Goal: Transaction & Acquisition: Purchase product/service

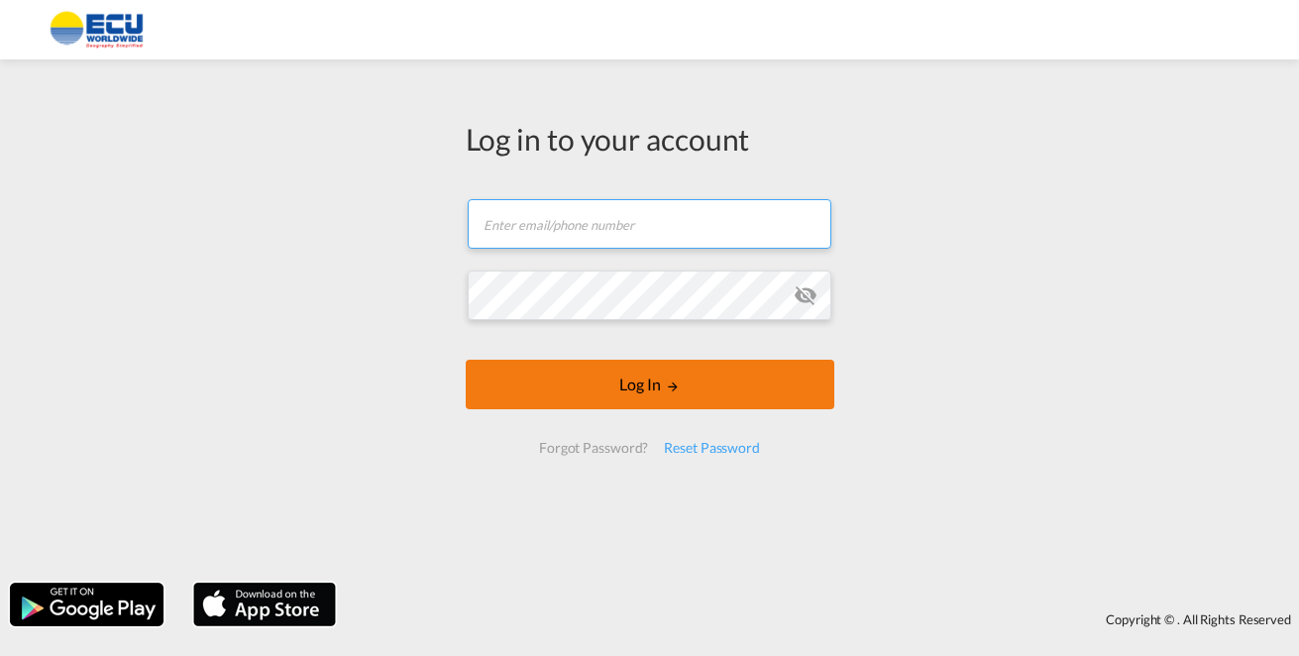
type input "[PERSON_NAME][EMAIL_ADDRESS][DOMAIN_NAME]"
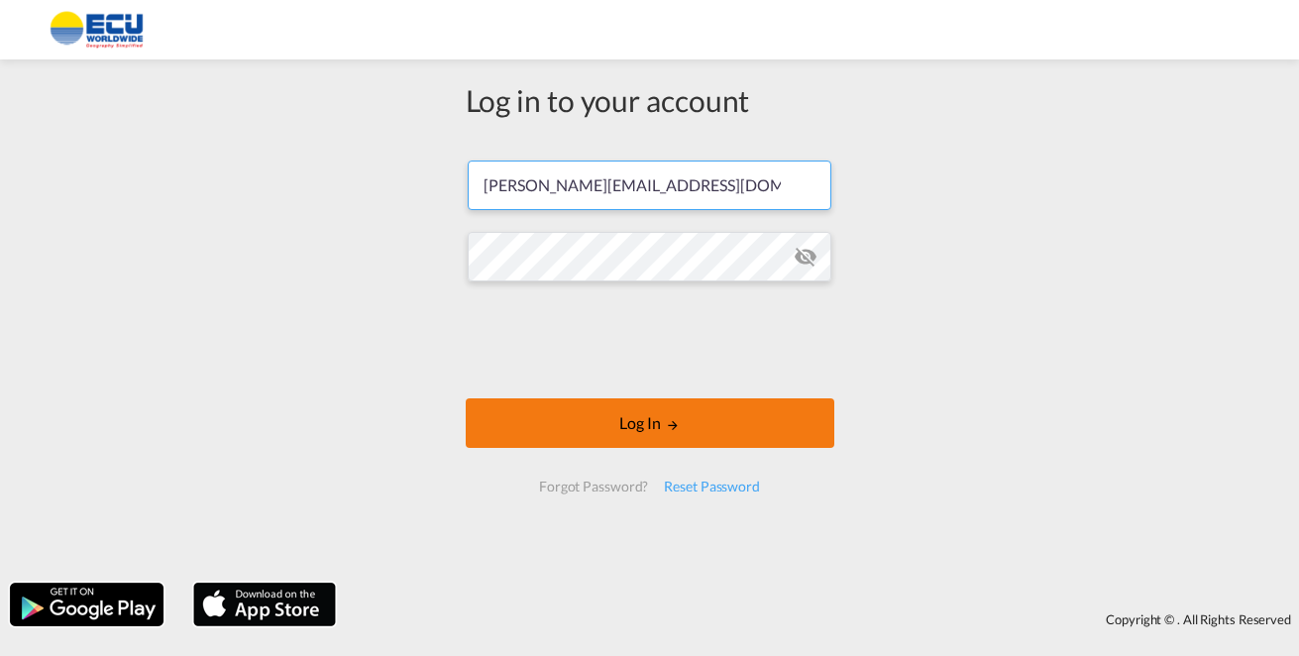
click at [647, 398] on button "Log In" at bounding box center [650, 423] width 369 height 50
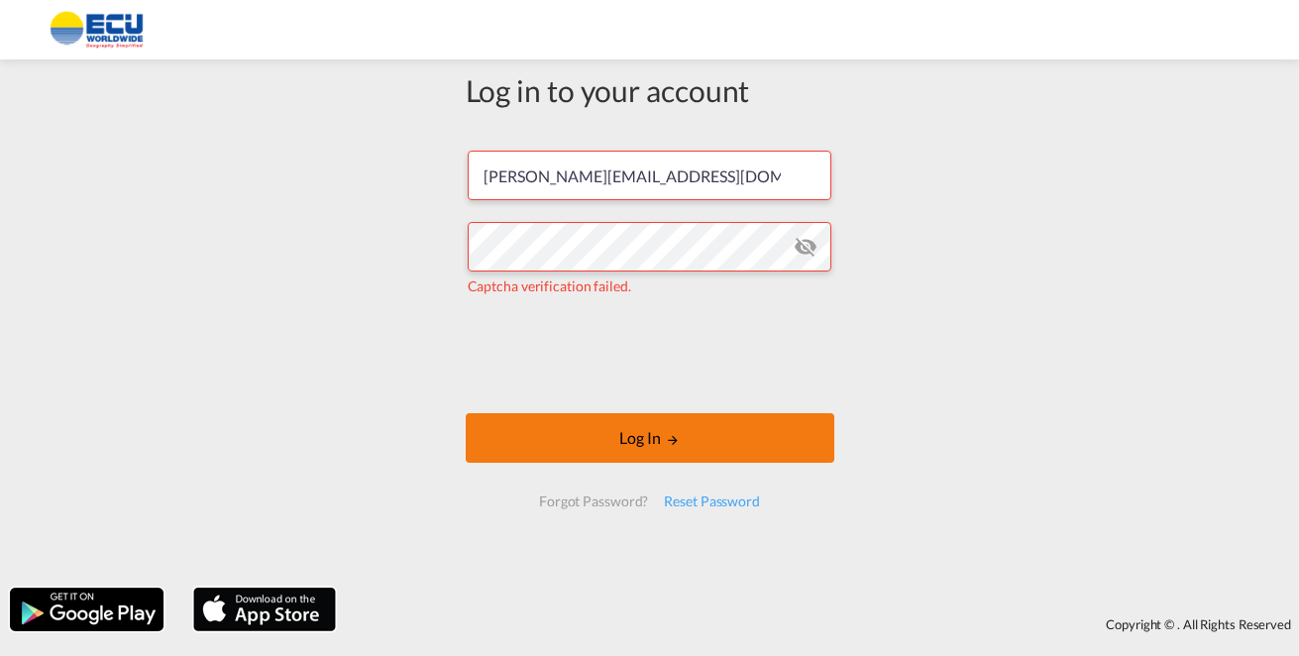
click at [673, 440] on md-icon "LOGIN" at bounding box center [673, 440] width 14 height 14
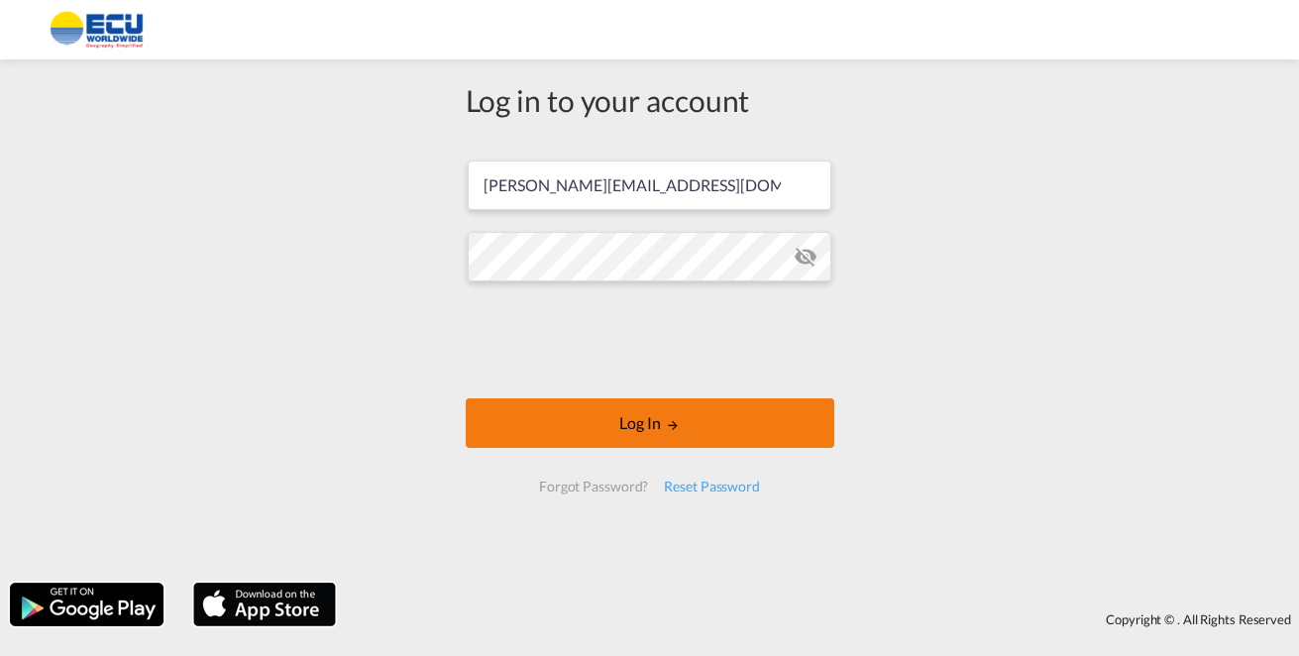
click at [628, 433] on button "Log In" at bounding box center [650, 423] width 369 height 50
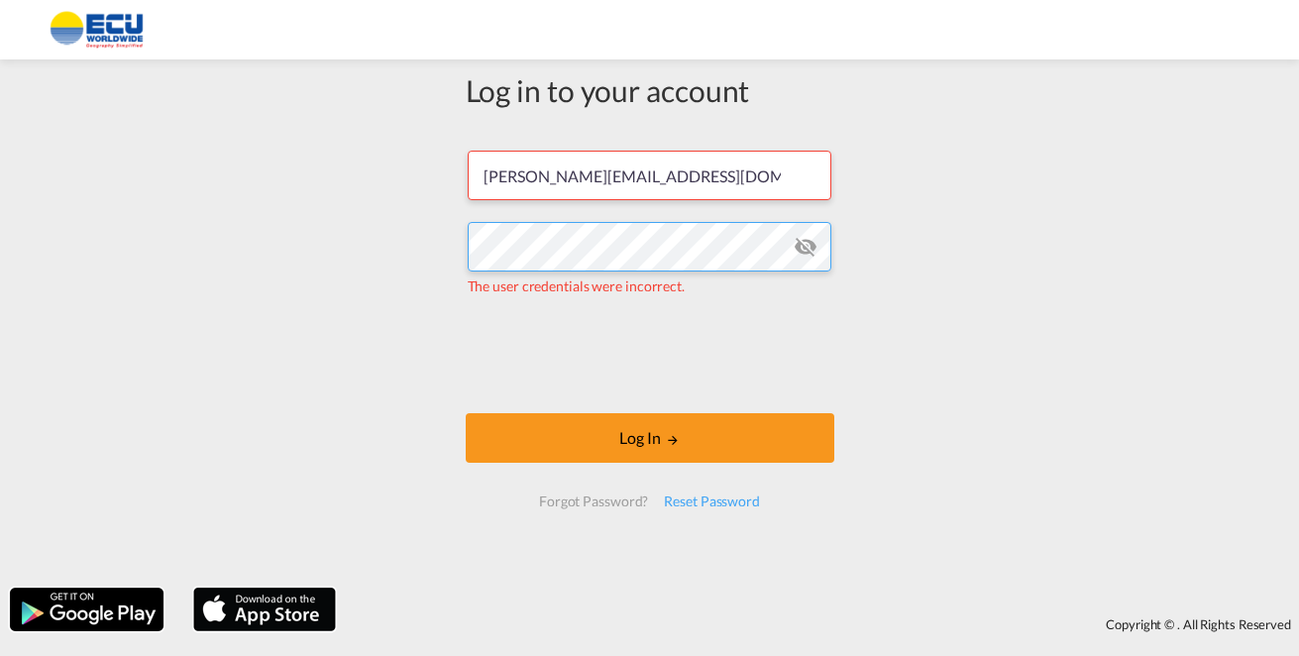
click at [401, 254] on div "Log in to your account [PERSON_NAME][EMAIL_ADDRESS][DOMAIN_NAME] The user crede…" at bounding box center [649, 323] width 1299 height 508
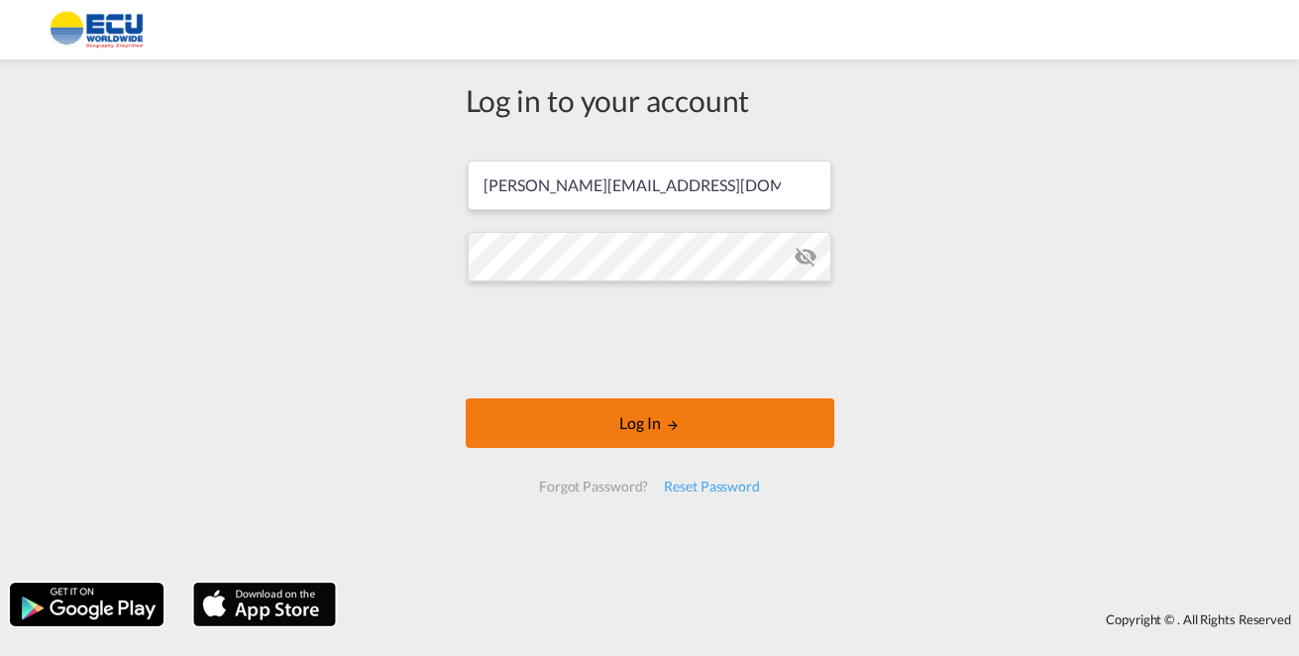
click at [643, 434] on button "Log In" at bounding box center [650, 423] width 369 height 50
click at [663, 420] on button "Log In" at bounding box center [650, 423] width 369 height 50
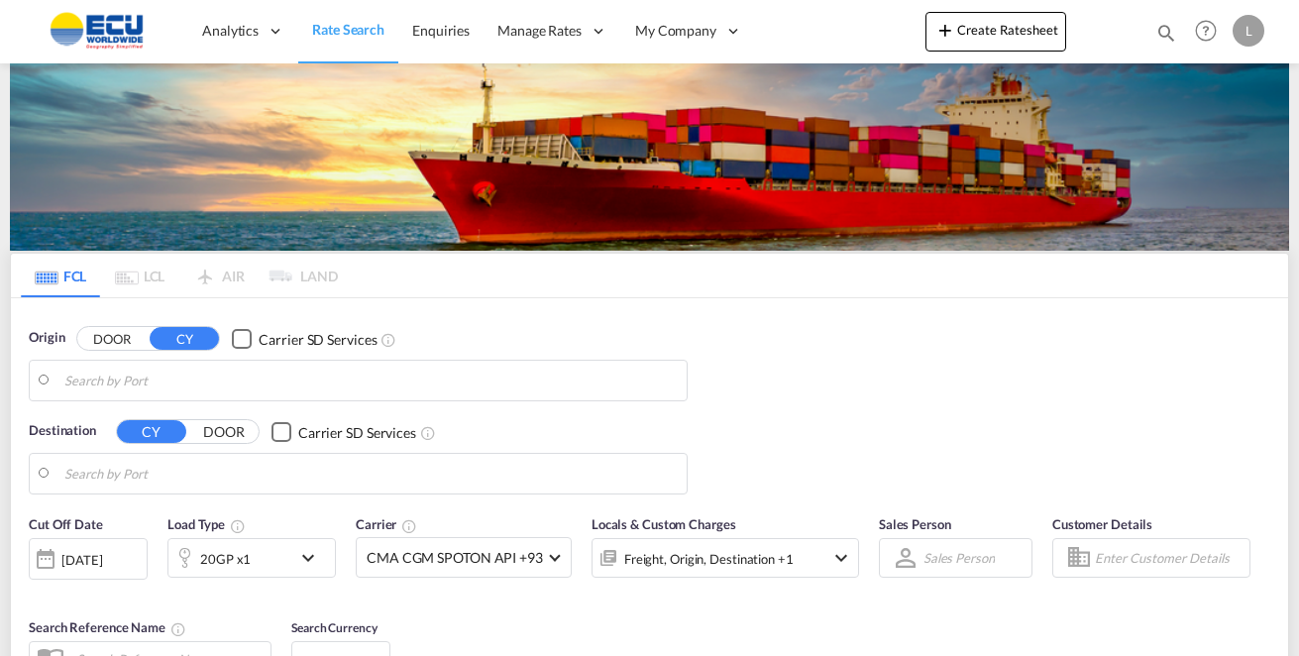
type input "[GEOGRAPHIC_DATA], MXVER"
type input "[GEOGRAPHIC_DATA], BEANR"
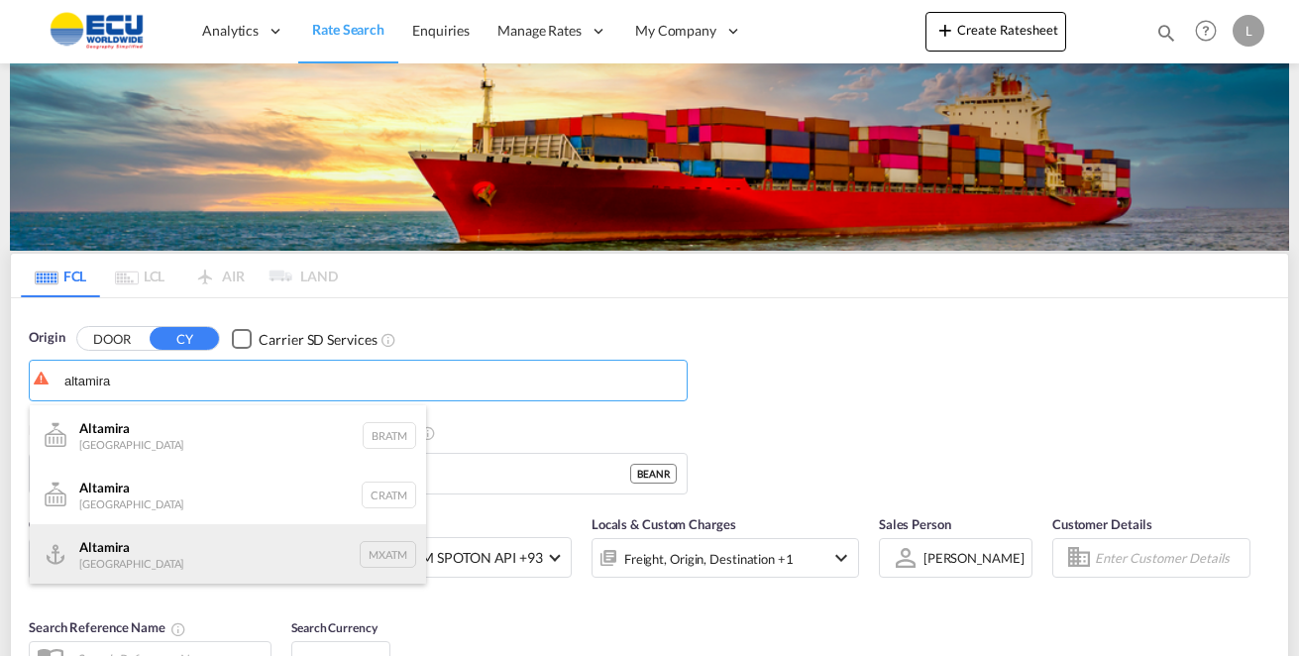
click at [131, 550] on div "Altamira Mexico MXATM" at bounding box center [228, 553] width 396 height 59
type input "Altamira, MXATM"
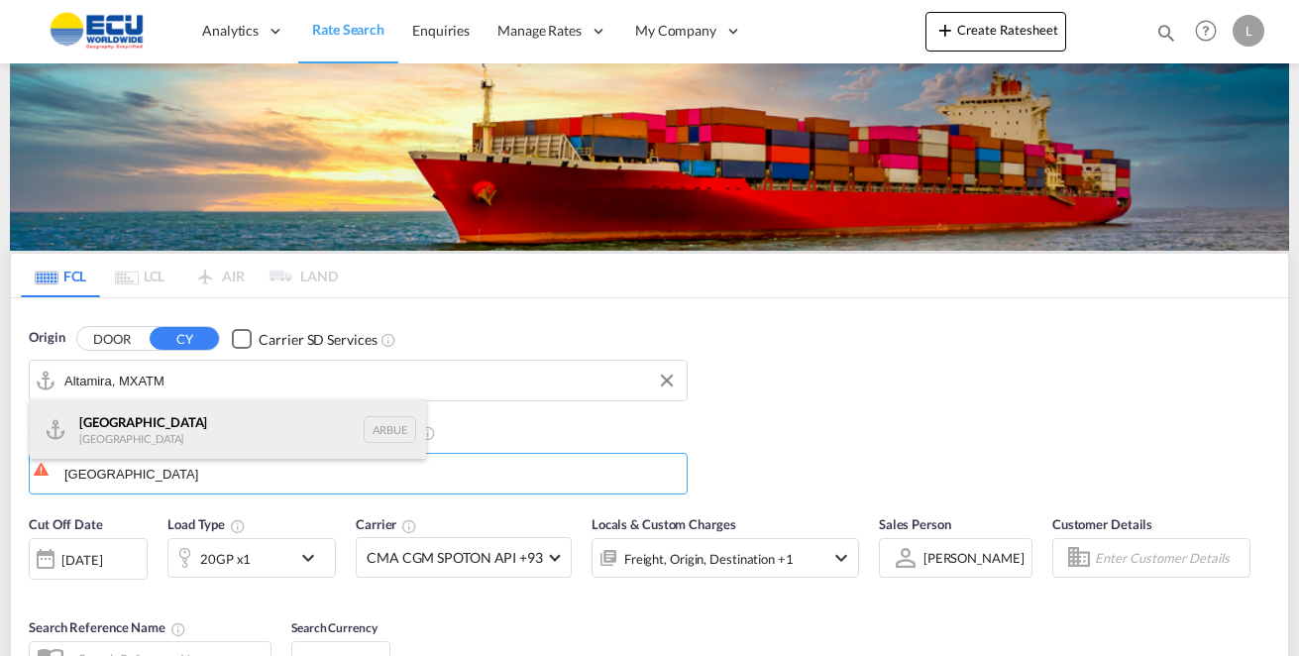
click at [114, 430] on div "[GEOGRAPHIC_DATA] [GEOGRAPHIC_DATA] [GEOGRAPHIC_DATA]" at bounding box center [228, 428] width 396 height 59
type input "[GEOGRAPHIC_DATA], [GEOGRAPHIC_DATA]"
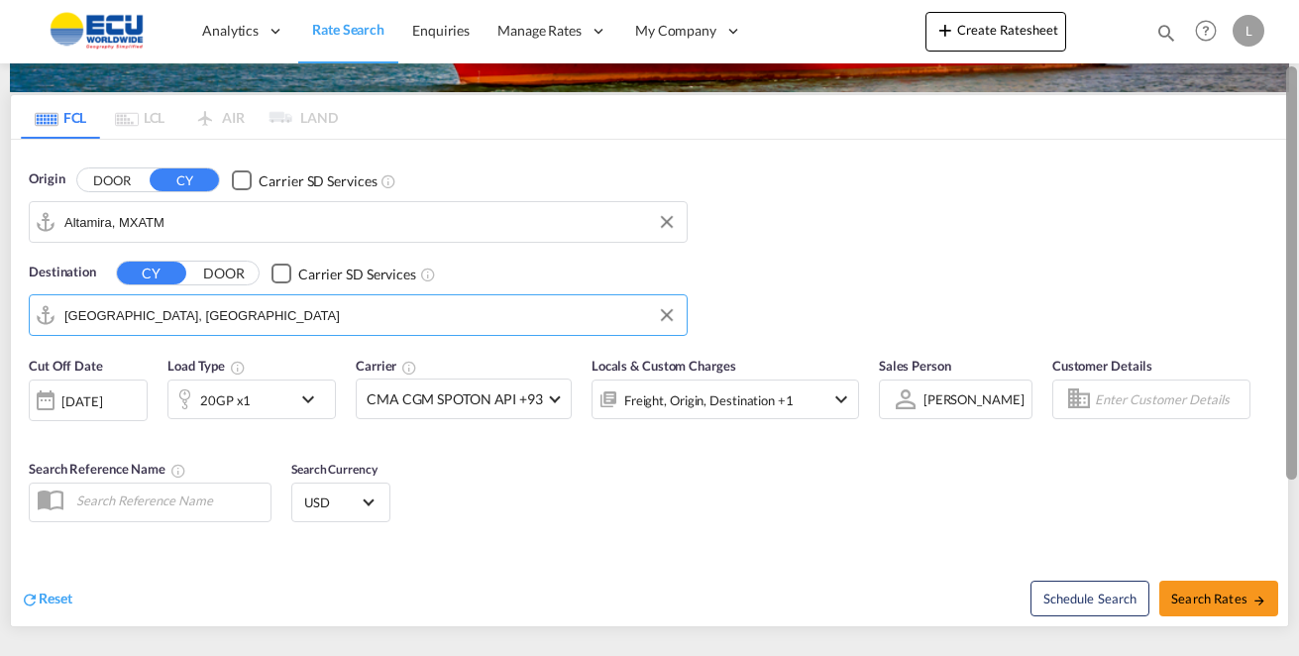
scroll to position [167, 0]
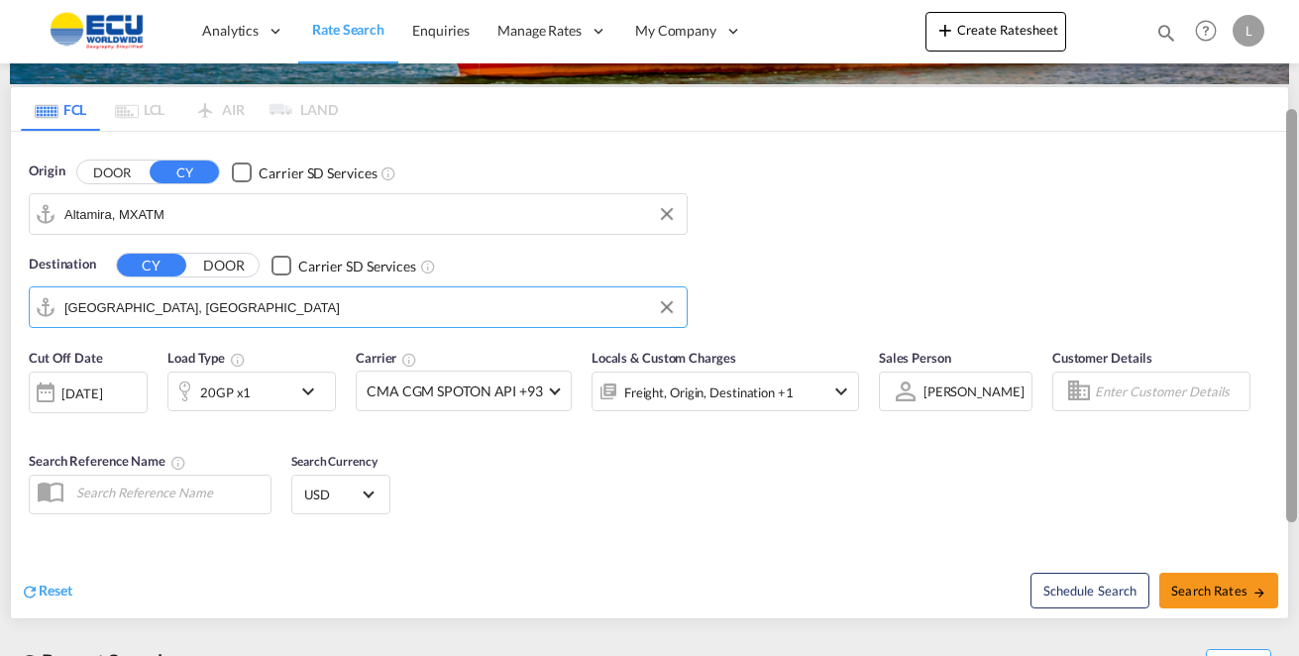
drag, startPoint x: 1294, startPoint y: 248, endPoint x: 1296, endPoint y: 354, distance: 106.1
click at [1296, 354] on div at bounding box center [1291, 315] width 11 height 413
click at [310, 389] on md-icon "icon-chevron-down" at bounding box center [313, 392] width 34 height 24
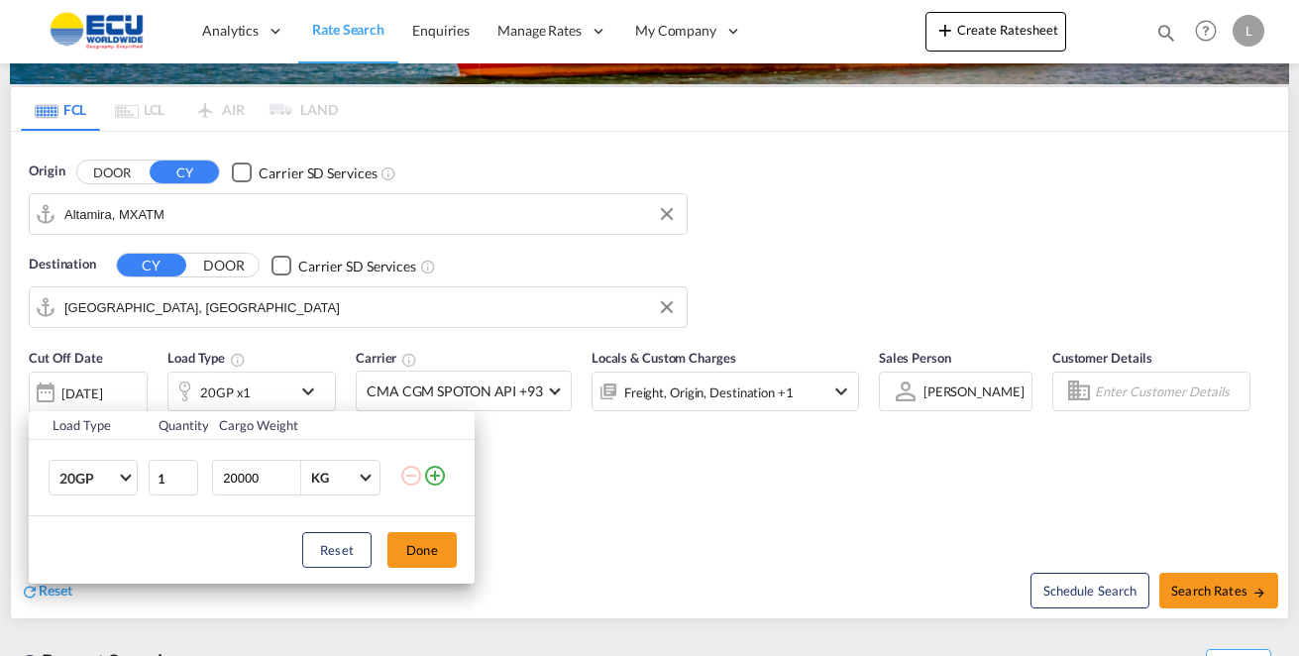
click at [435, 474] on md-icon "icon-plus-circle-outline" at bounding box center [435, 476] width 24 height 24
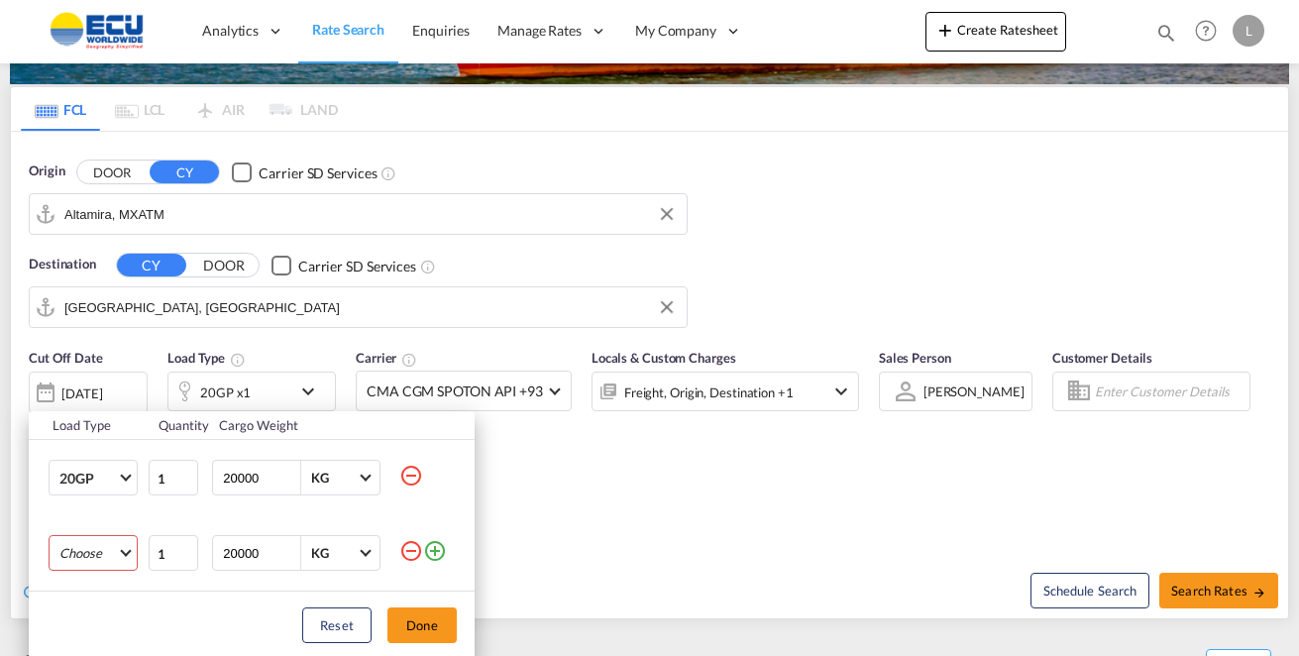
click at [122, 554] on md-select "Choose 20GP 40GP 40HC 45HC 20RE 40RE 40HR 20OT 40OT 20FR 40FR 40NR 20NR 45S 20T…" at bounding box center [93, 553] width 89 height 36
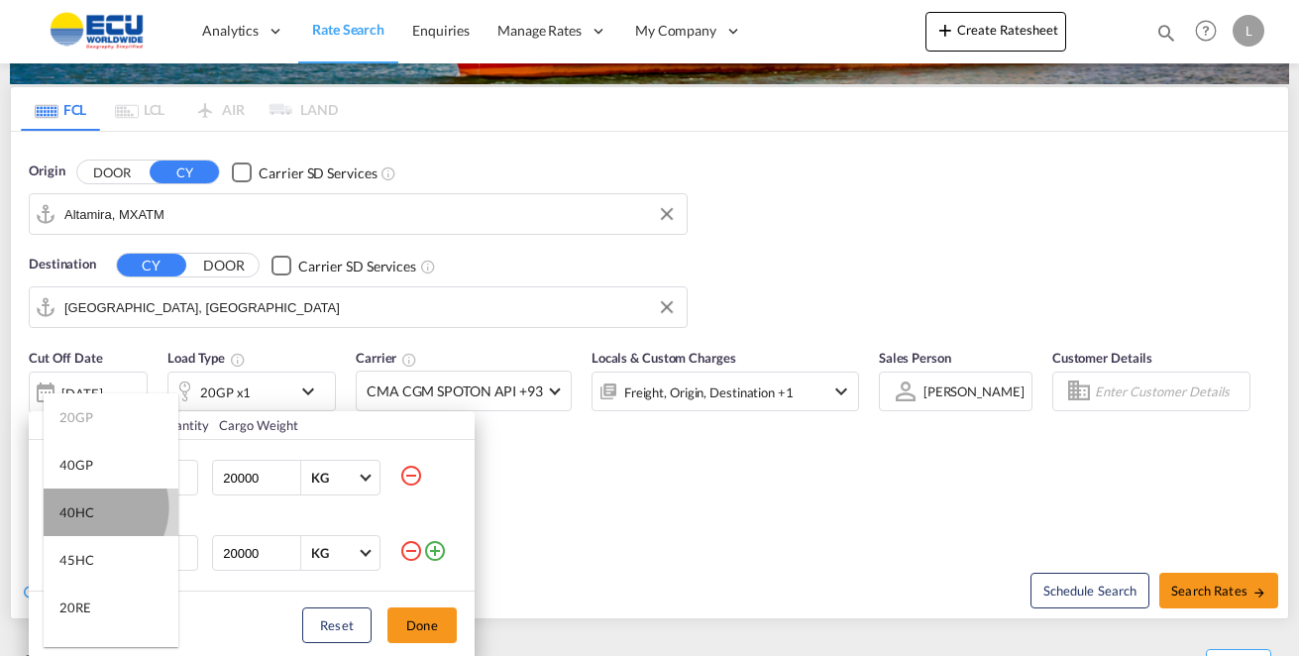
click at [89, 507] on div "40HC" at bounding box center [76, 512] width 35 height 18
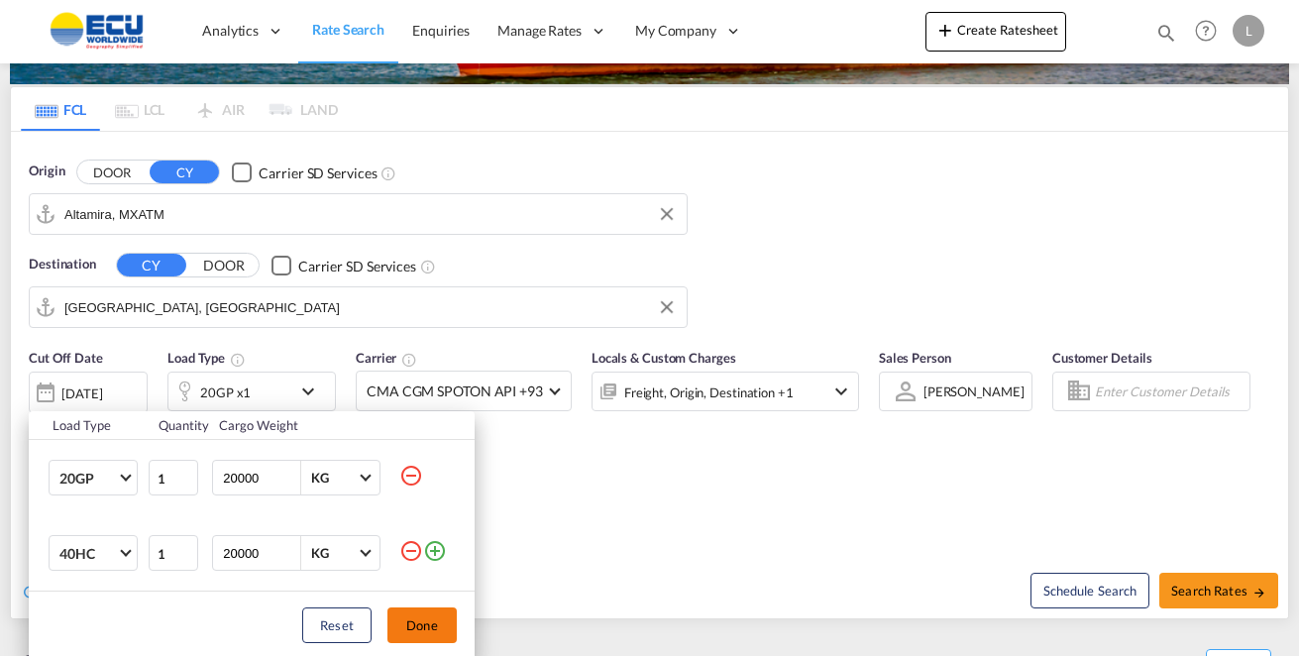
click at [401, 625] on button "Done" at bounding box center [422, 626] width 69 height 36
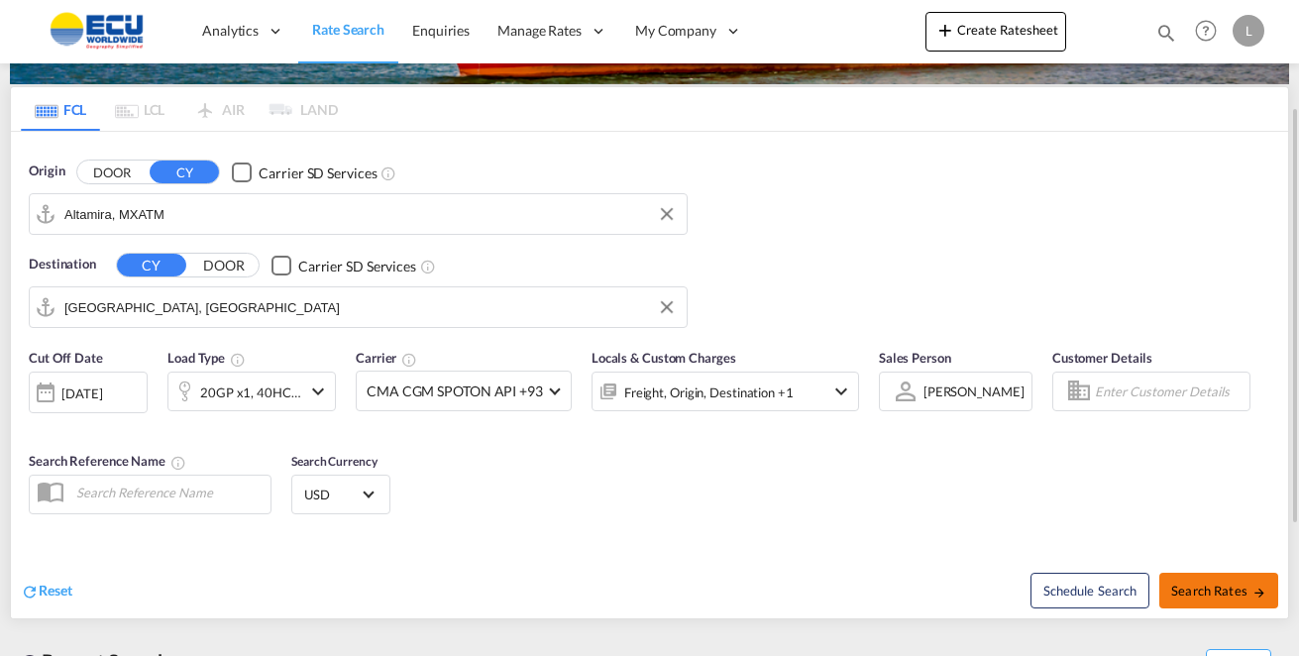
click at [1241, 583] on span "Search Rates" at bounding box center [1218, 591] width 95 height 16
type input "MXATM to ARBUE / [DATE]"
